Goal: Check status: Check status

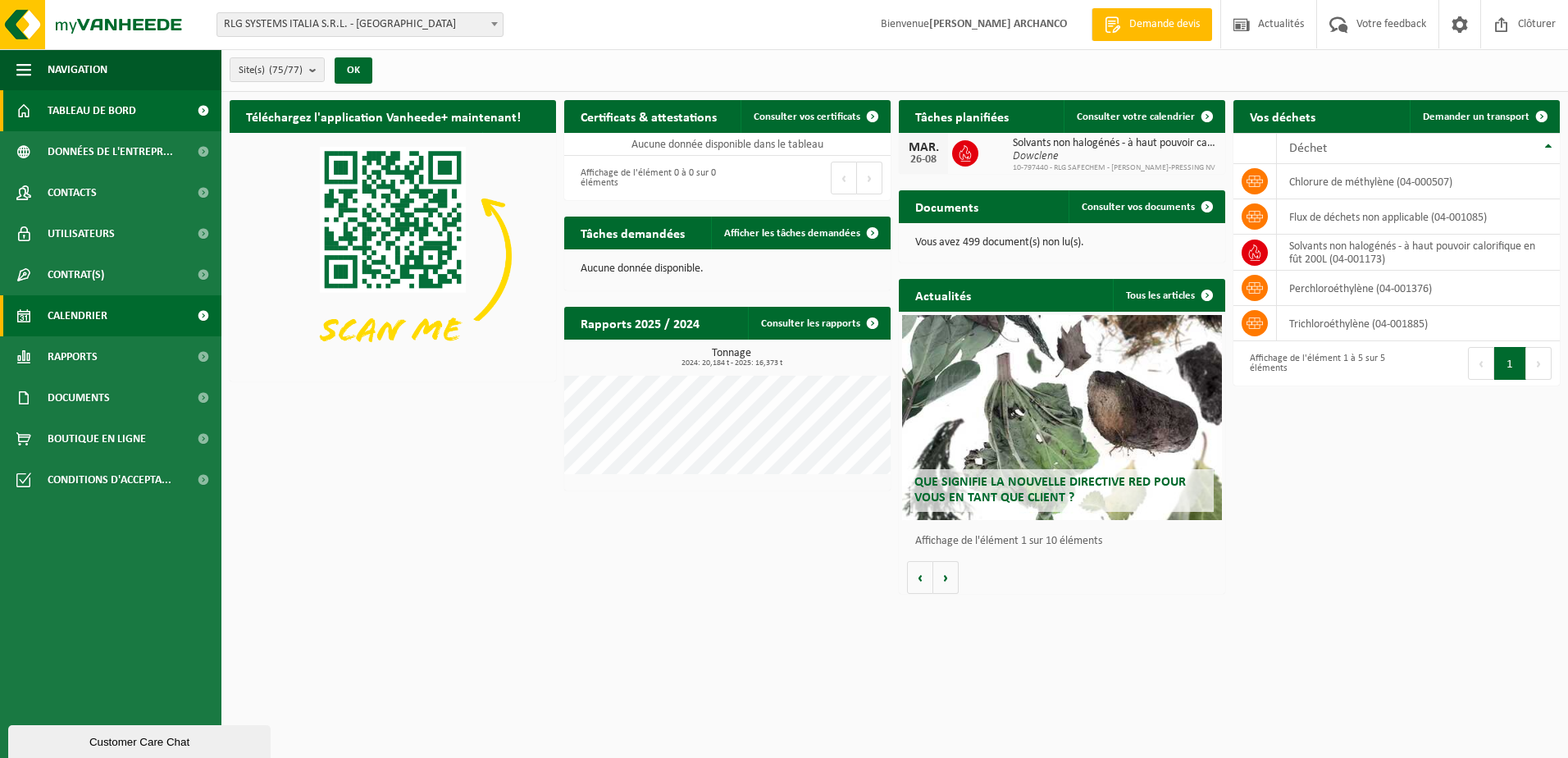
click at [93, 320] on span "Calendrier" at bounding box center [77, 316] width 60 height 41
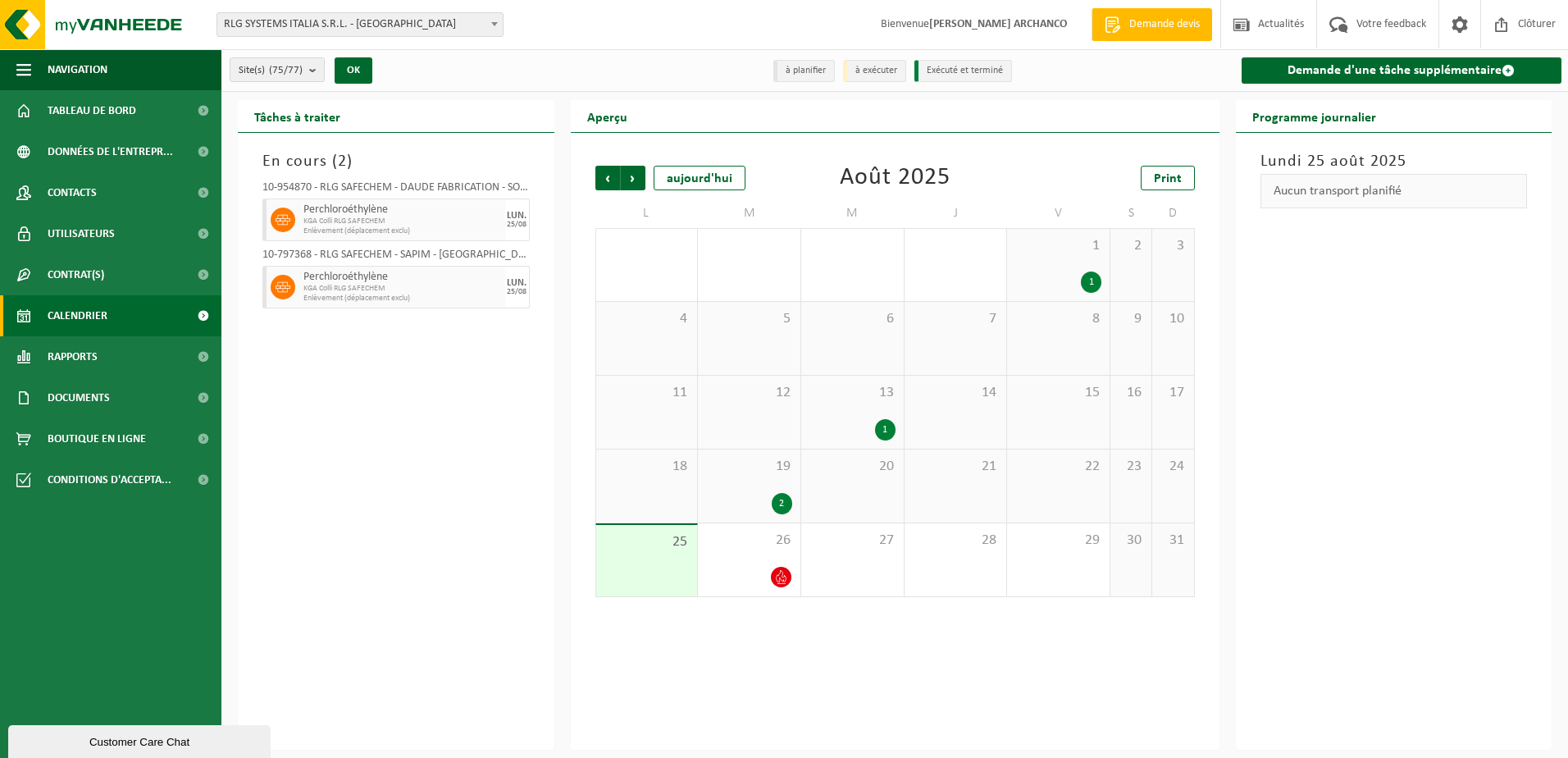
click at [873, 416] on div "13 1" at bounding box center [852, 411] width 103 height 73
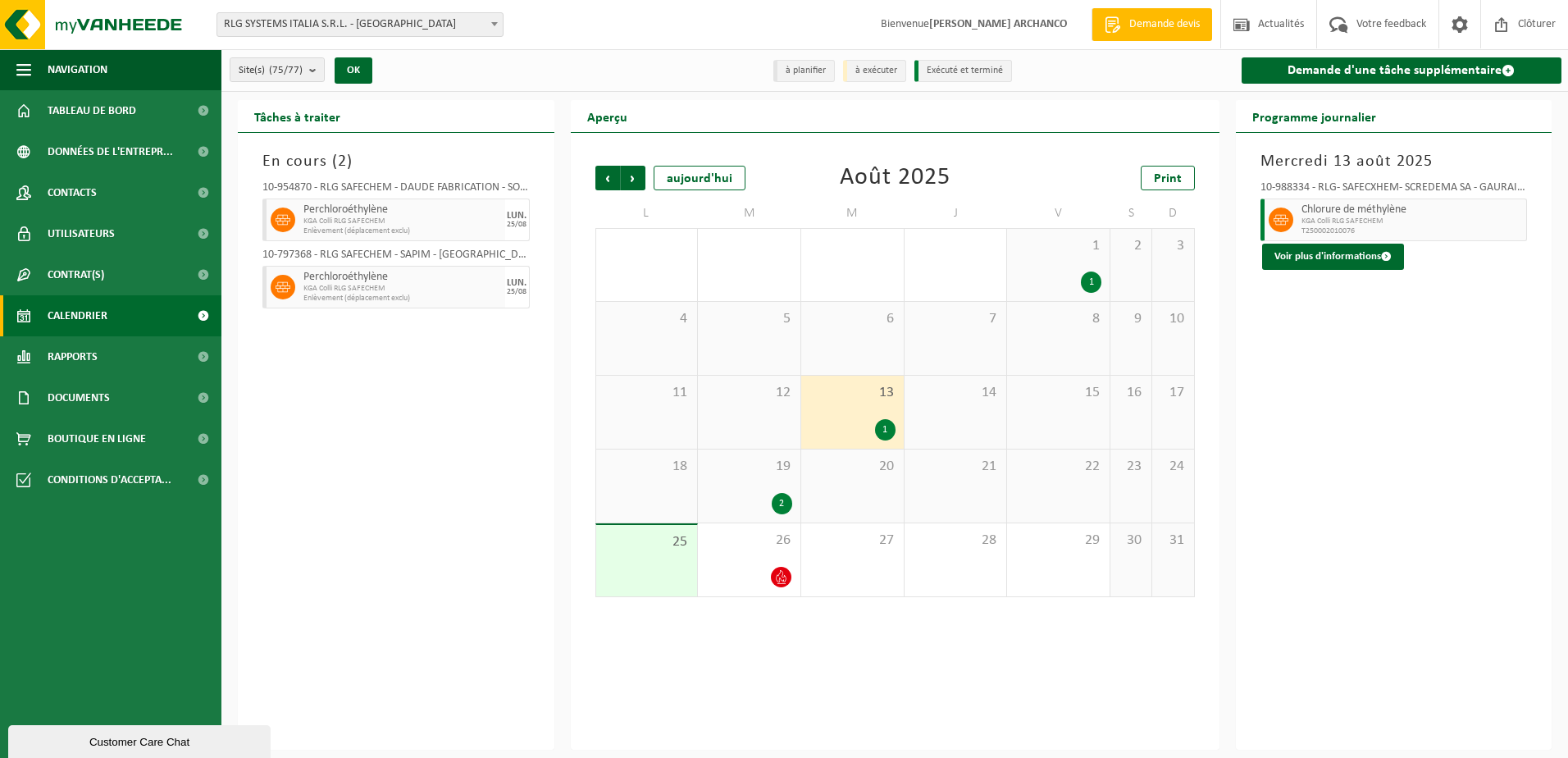
click at [728, 491] on div "19 2" at bounding box center [748, 485] width 103 height 73
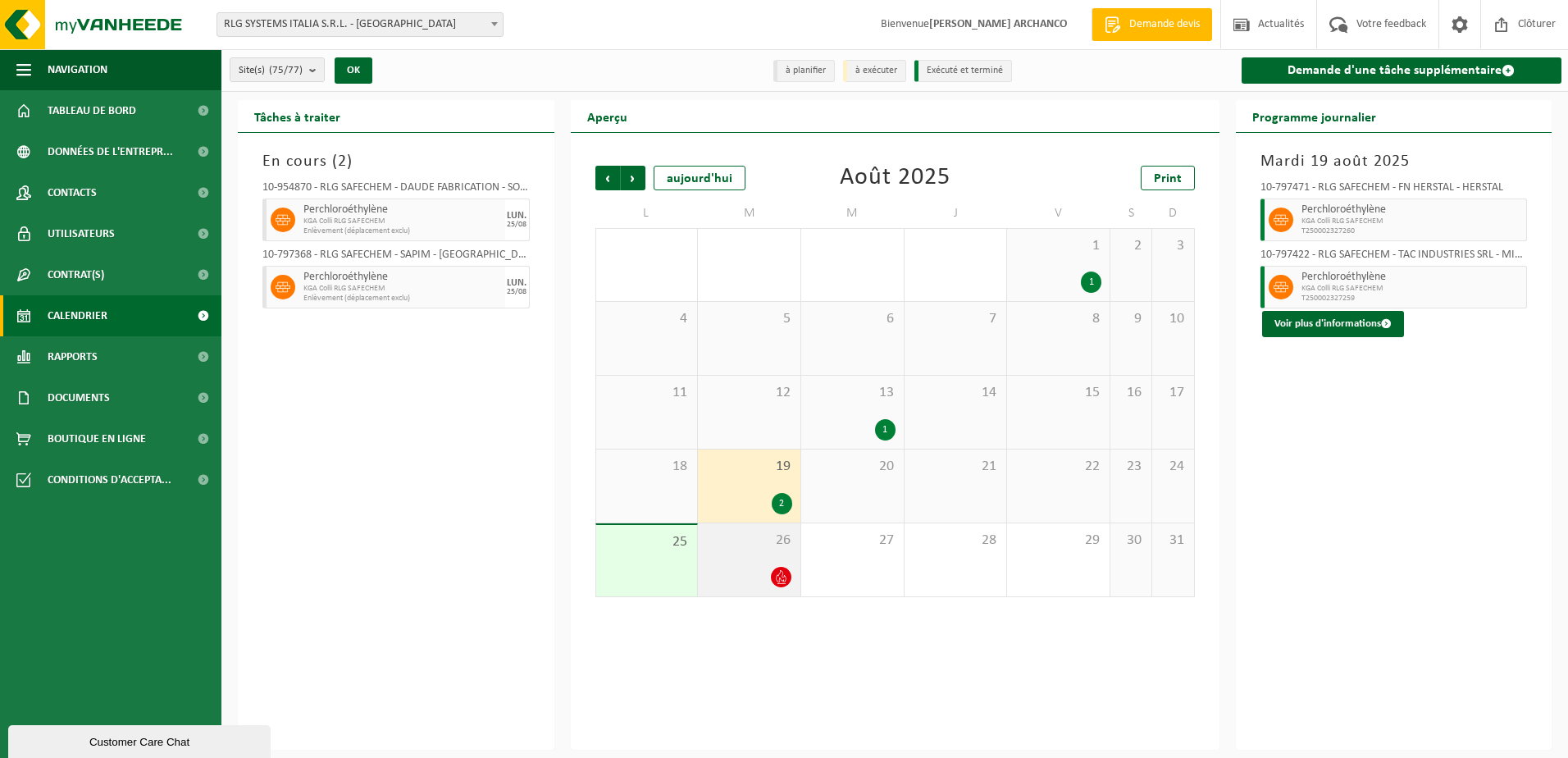
click at [758, 568] on div at bounding box center [749, 576] width 86 height 22
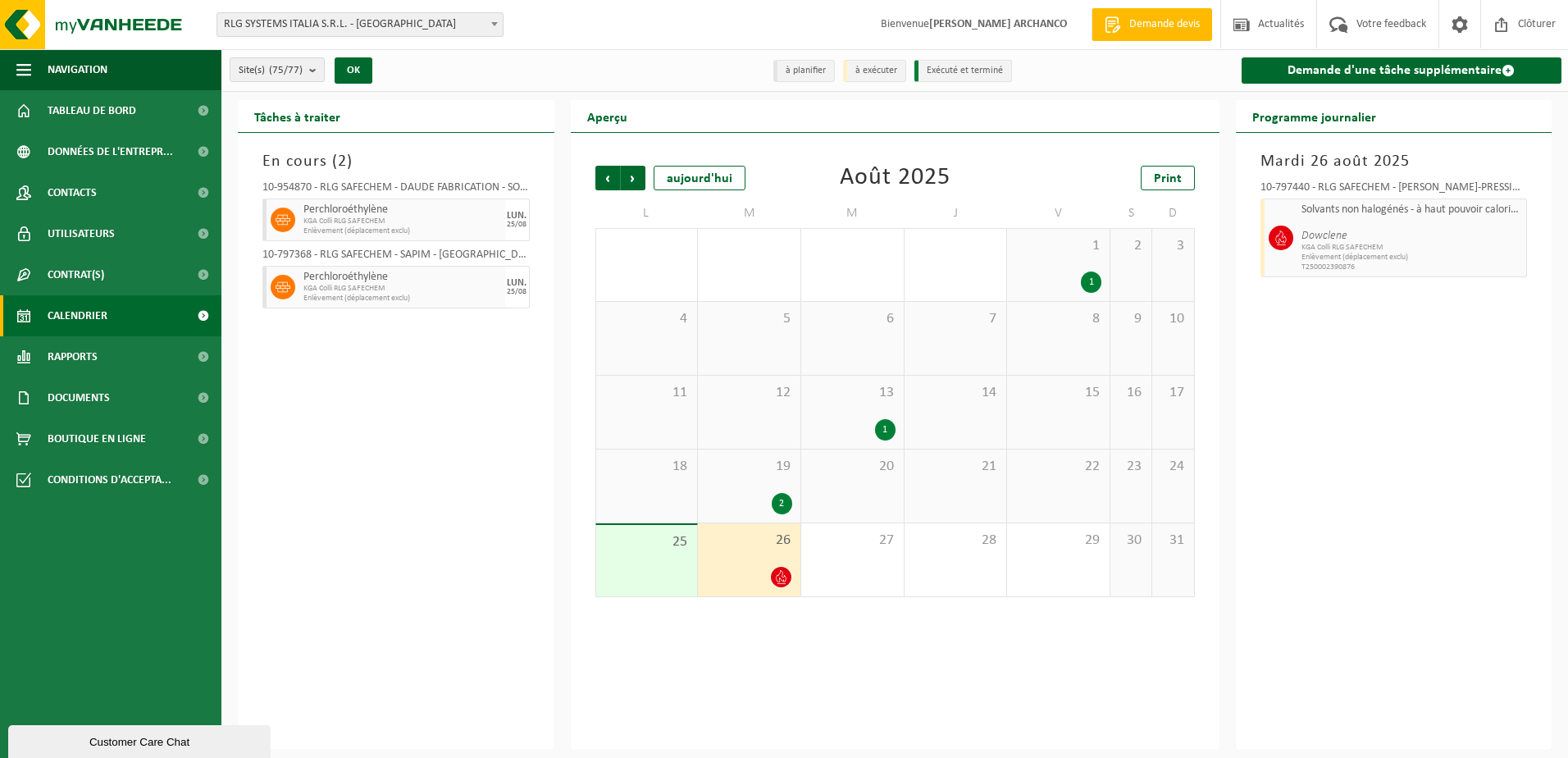
click at [751, 474] on span "19" at bounding box center [749, 467] width 86 height 18
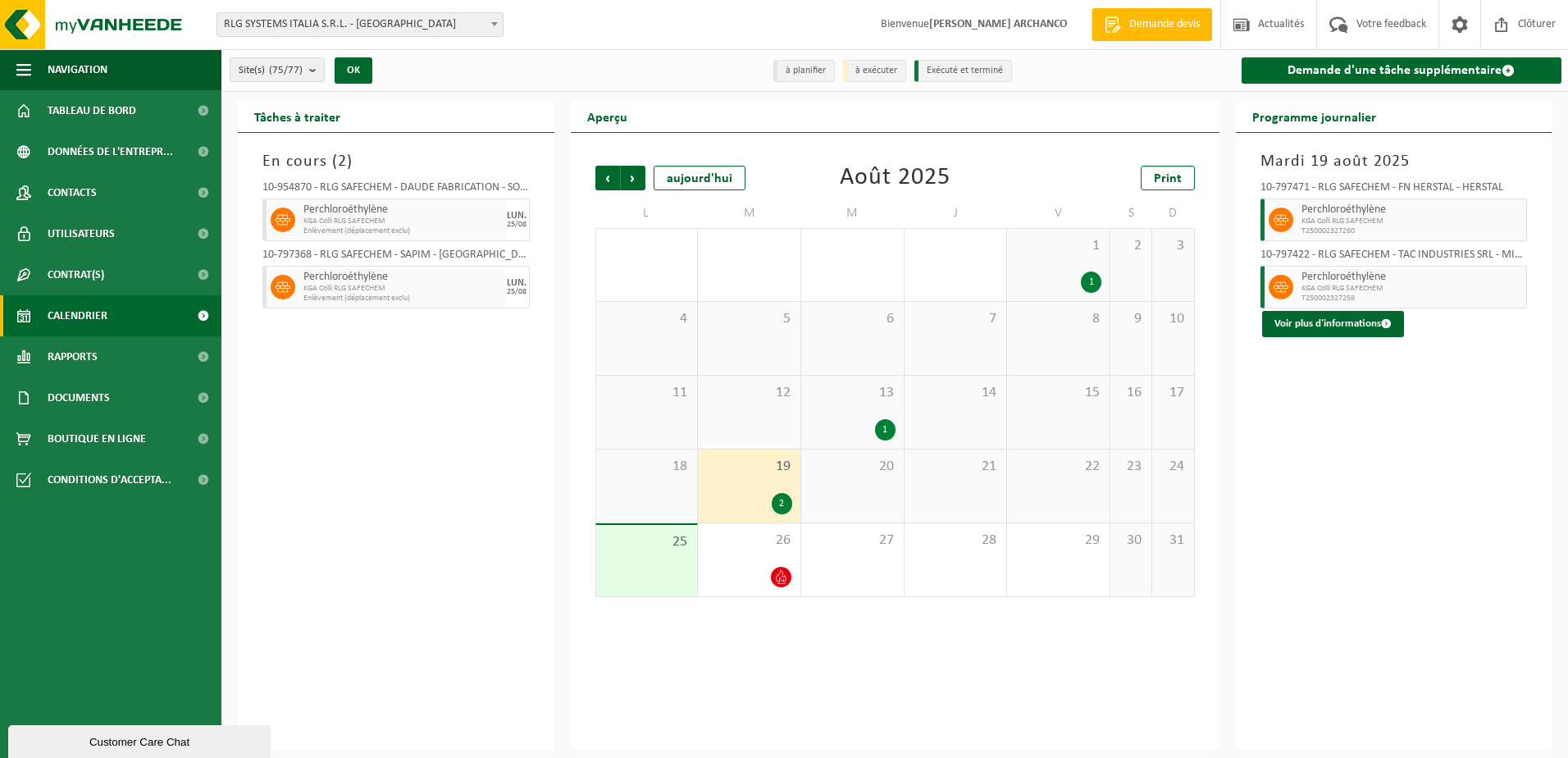
click at [778, 472] on span "19" at bounding box center [749, 467] width 86 height 18
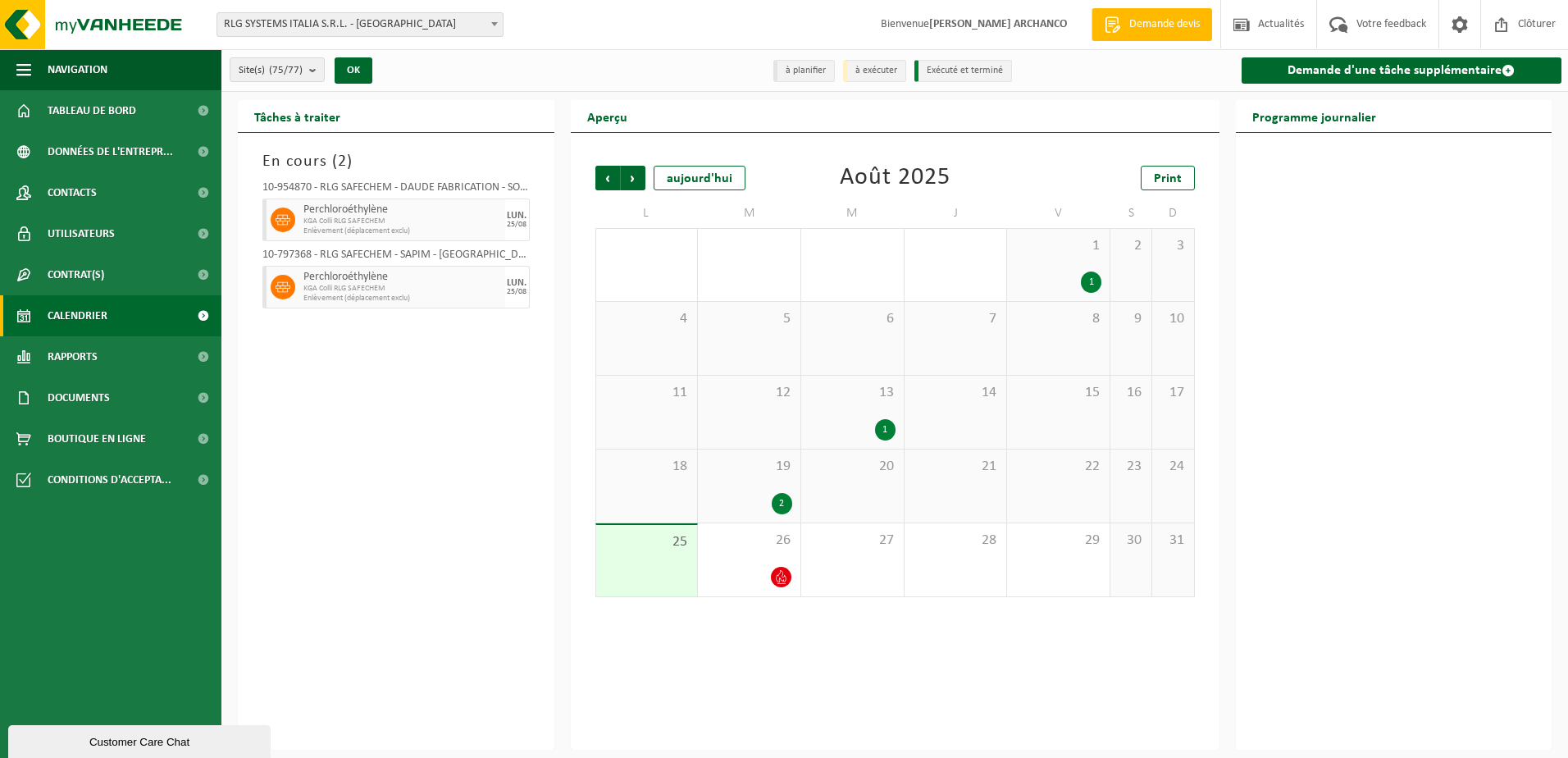
click at [753, 483] on div "19 2" at bounding box center [748, 485] width 103 height 73
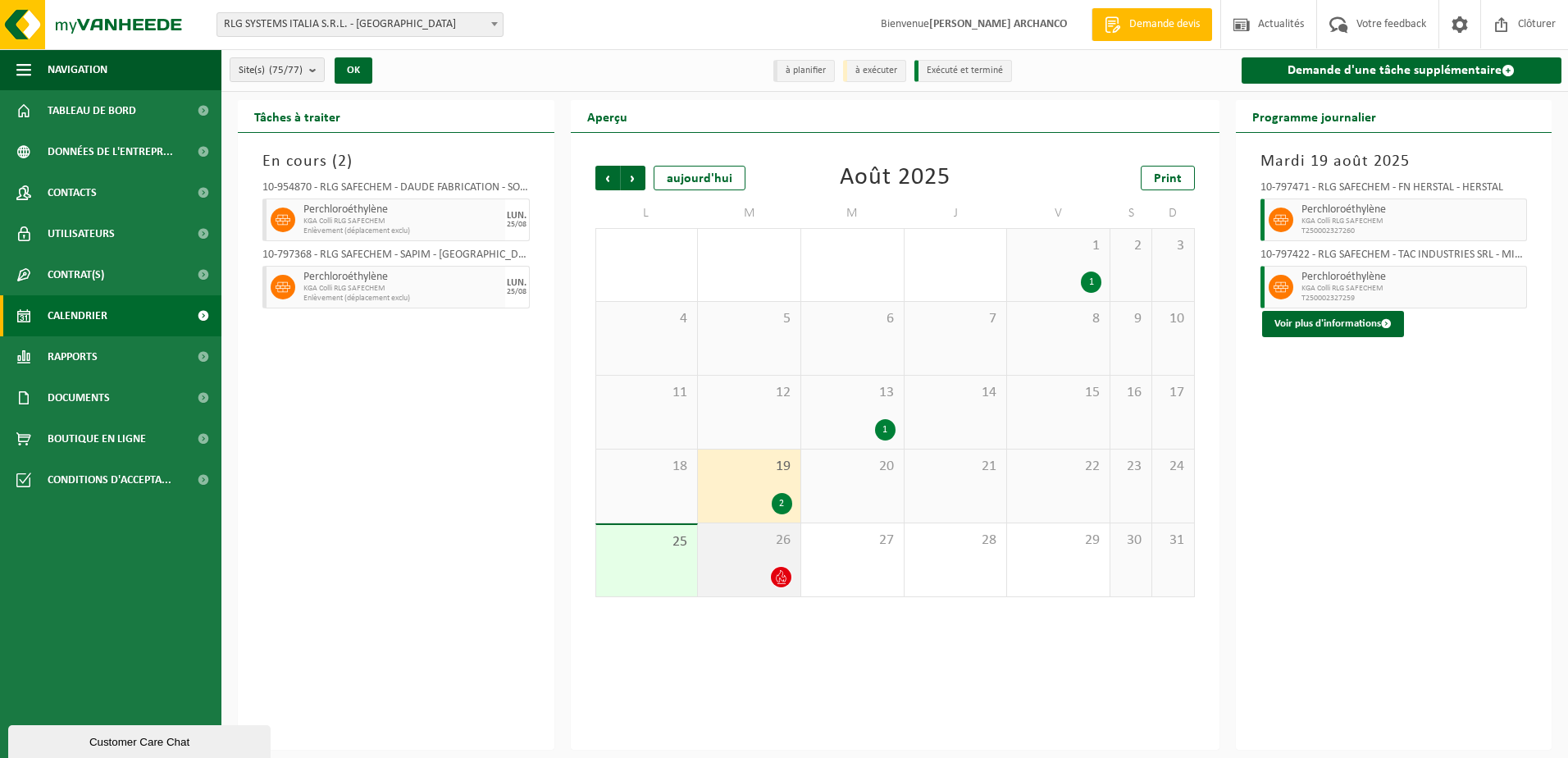
click at [734, 553] on div "26" at bounding box center [748, 559] width 103 height 73
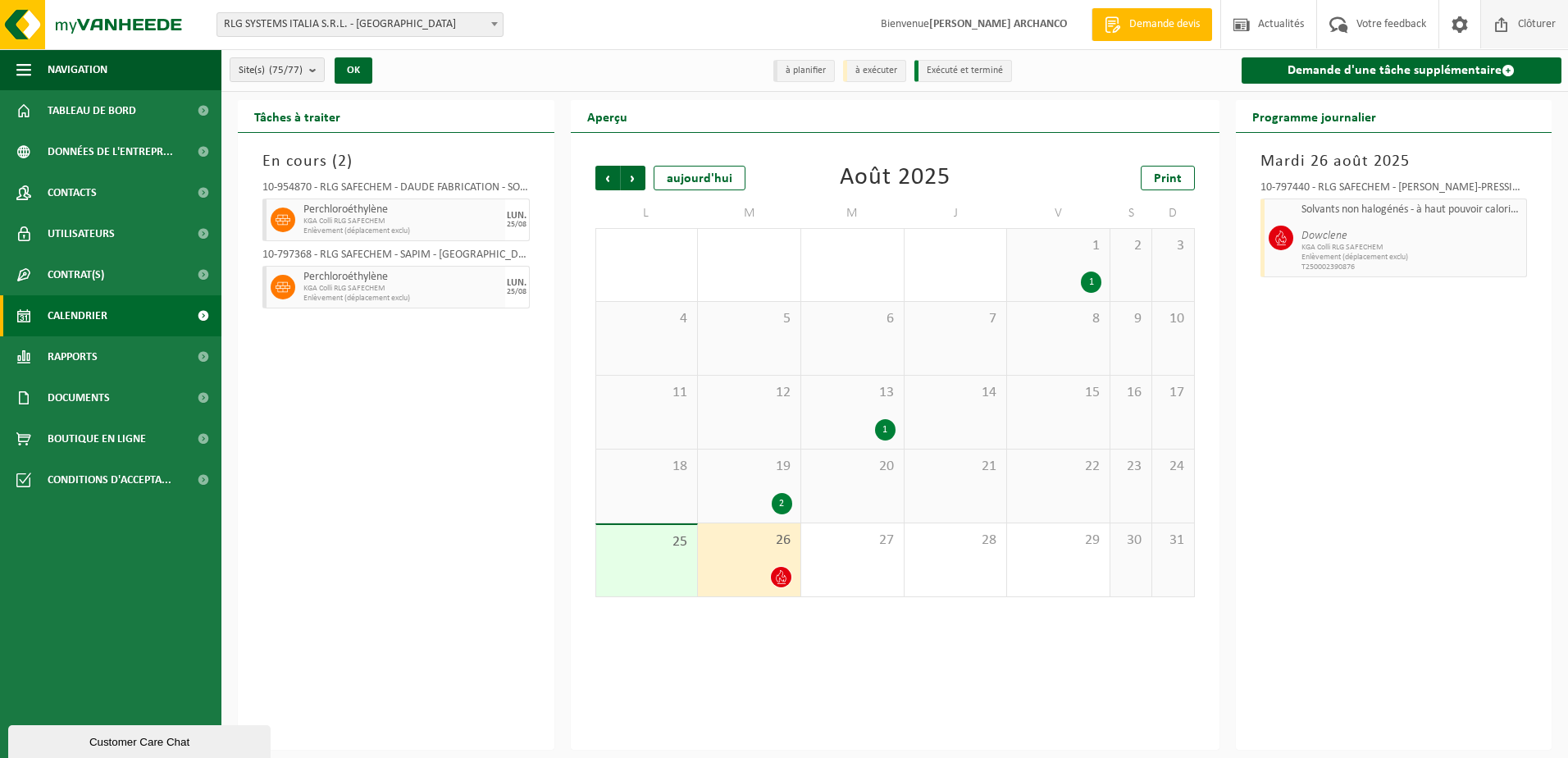
click at [1534, 13] on span "Clôturer" at bounding box center [1537, 24] width 46 height 48
